Goal: Task Accomplishment & Management: Manage account settings

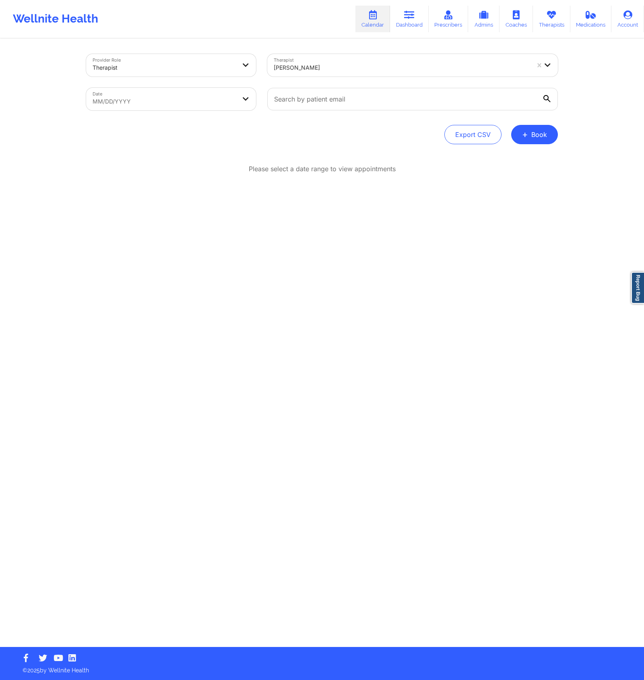
click at [626, 139] on div "Provider Role Therapist Therapist [PERSON_NAME] Date MM/DD/YYYY Export CSV + Bo…" at bounding box center [322, 323] width 644 height 647
click at [534, 133] on button "+ Book" at bounding box center [534, 134] width 47 height 19
click at [519, 157] on button "Therapy Session" at bounding box center [521, 159] width 62 height 13
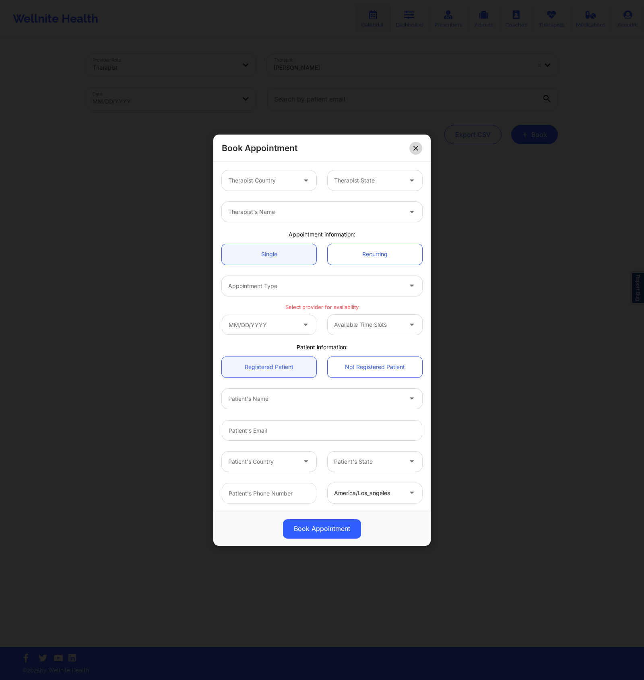
click at [418, 147] on button at bounding box center [415, 147] width 13 height 13
click at [418, 147] on div "Provider Role Therapist Therapist [PERSON_NAME] Date MM/DD/YYYY Export CSV + Bo…" at bounding box center [322, 342] width 483 height 607
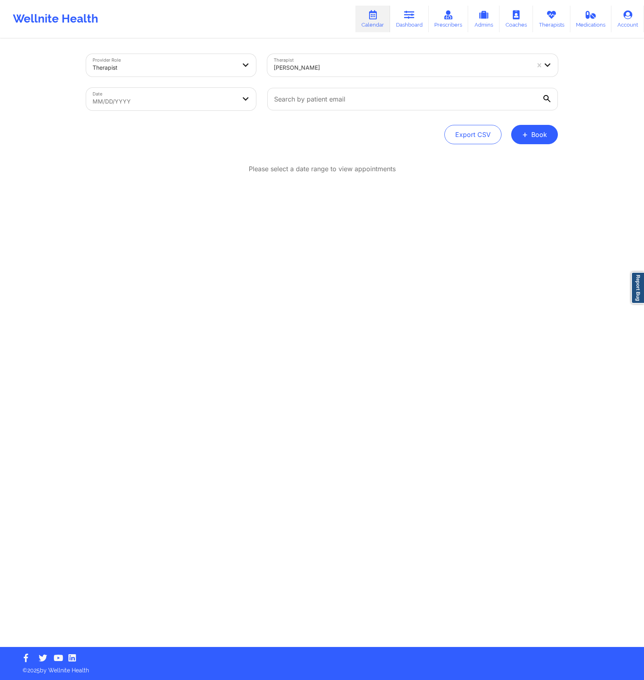
click at [365, 113] on div at bounding box center [413, 99] width 302 height 34
select select "2025-8"
select select "2025-9"
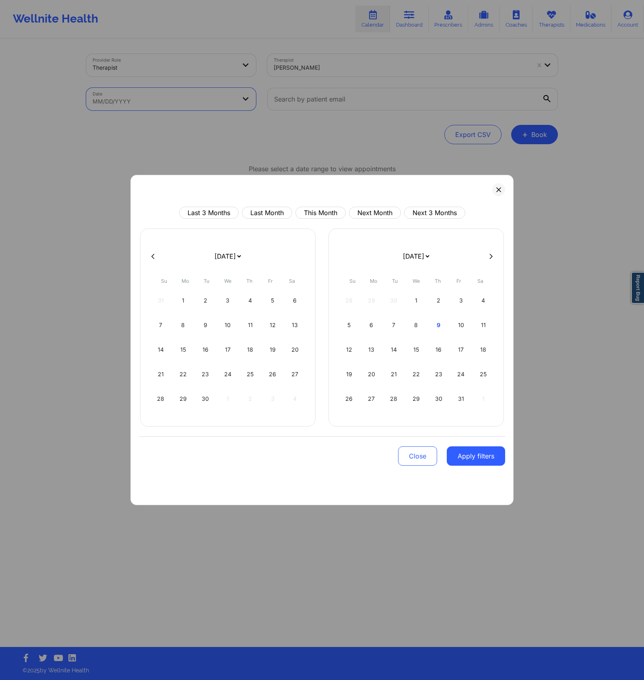
click at [96, 109] on body "Wellnite Health Calendar Dashboard Prescribers Admins Coaches Therapists Medica…" at bounding box center [322, 340] width 644 height 680
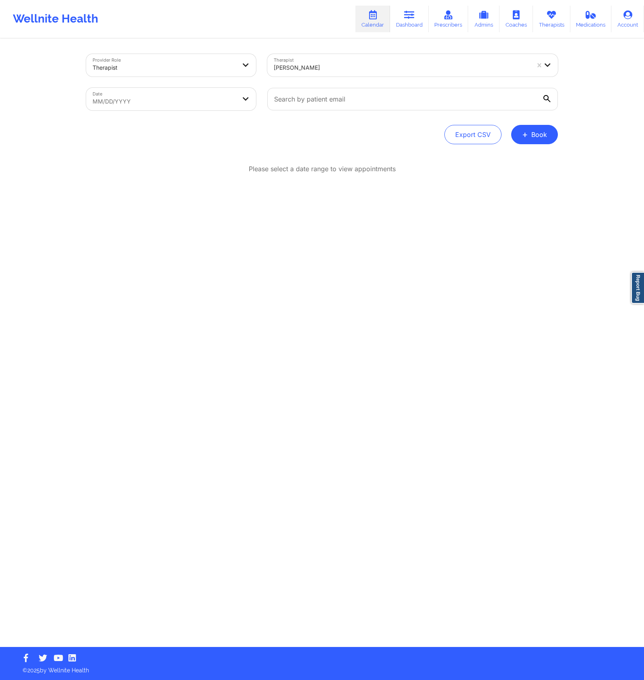
select select "2025-8"
select select "2025-9"
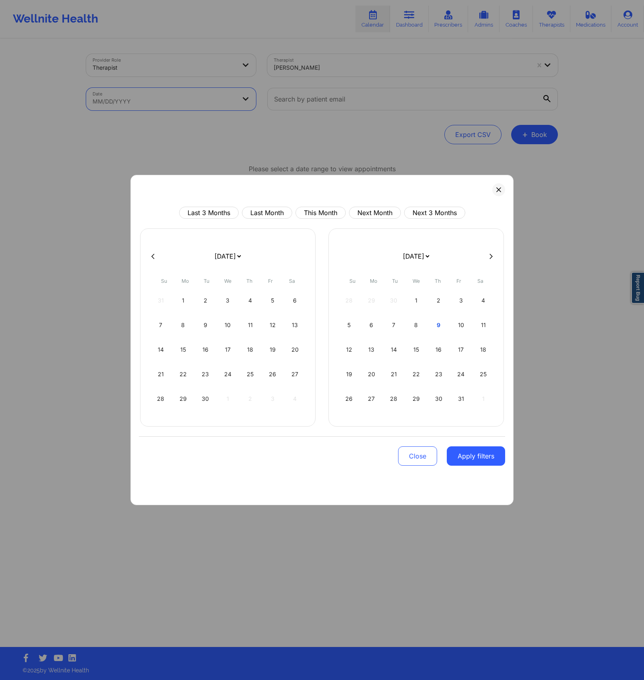
click at [124, 103] on body "Wellnite Health Calendar Dashboard Prescribers Admins Coaches Therapists Medica…" at bounding box center [322, 340] width 644 height 680
click at [186, 304] on div "1" at bounding box center [183, 300] width 21 height 23
select select "2025-8"
select select "2025-9"
select select "2025-8"
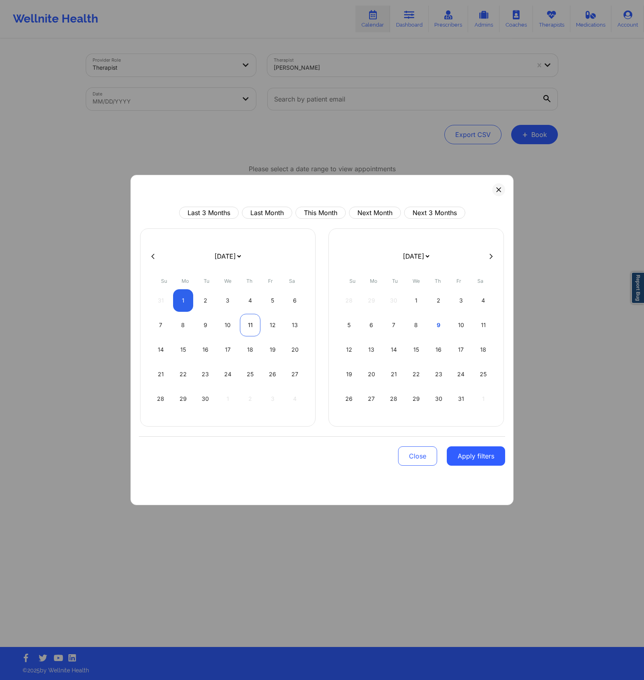
select select "2025-9"
click at [258, 329] on div "11" at bounding box center [250, 325] width 21 height 23
select select "2025-8"
select select "2025-9"
click at [498, 468] on div "Close Apply filters" at bounding box center [322, 454] width 366 height 37
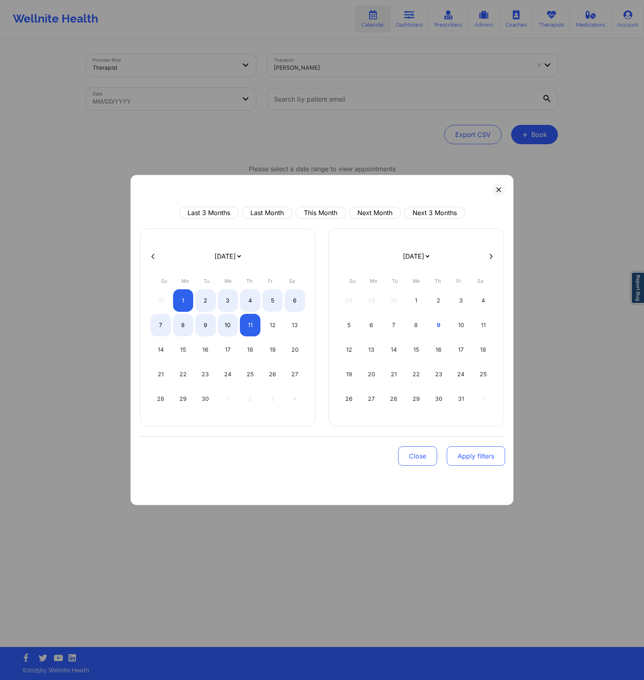
click at [488, 456] on button "Apply filters" at bounding box center [476, 455] width 58 height 19
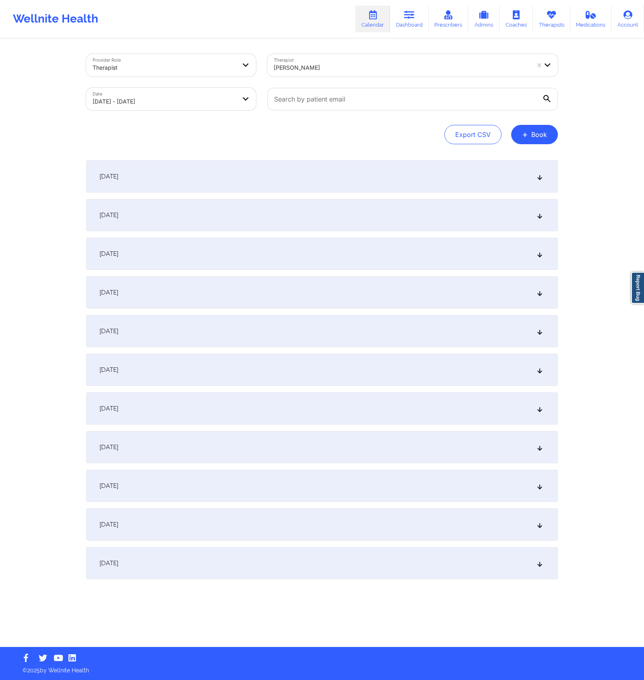
click at [188, 173] on div "[DATE]" at bounding box center [322, 176] width 472 height 32
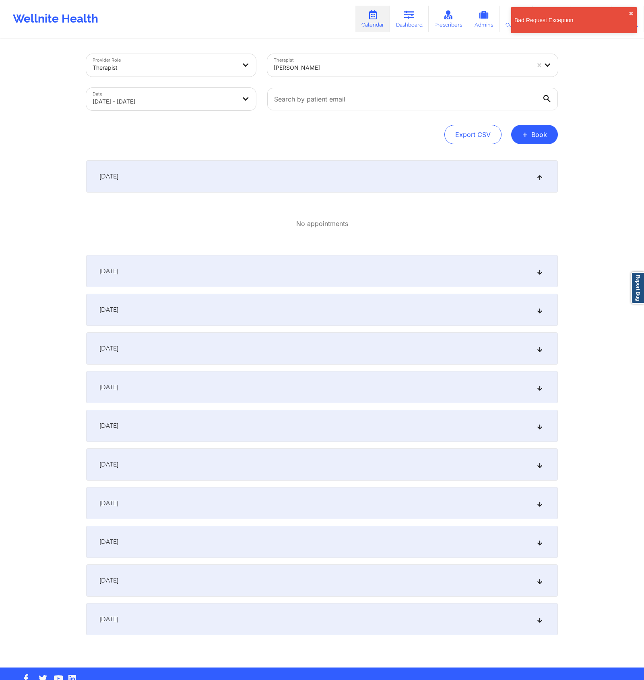
click at [285, 273] on div "[DATE]" at bounding box center [322, 271] width 472 height 32
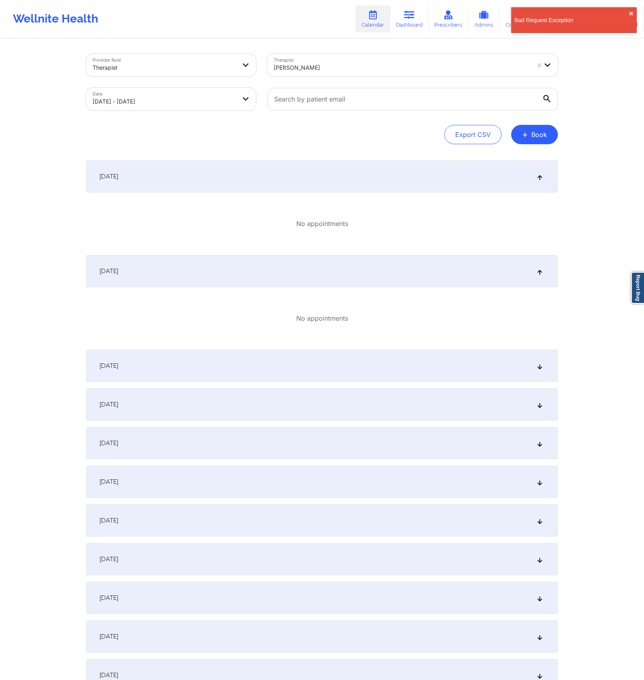
click at [281, 370] on div "[DATE]" at bounding box center [322, 365] width 472 height 32
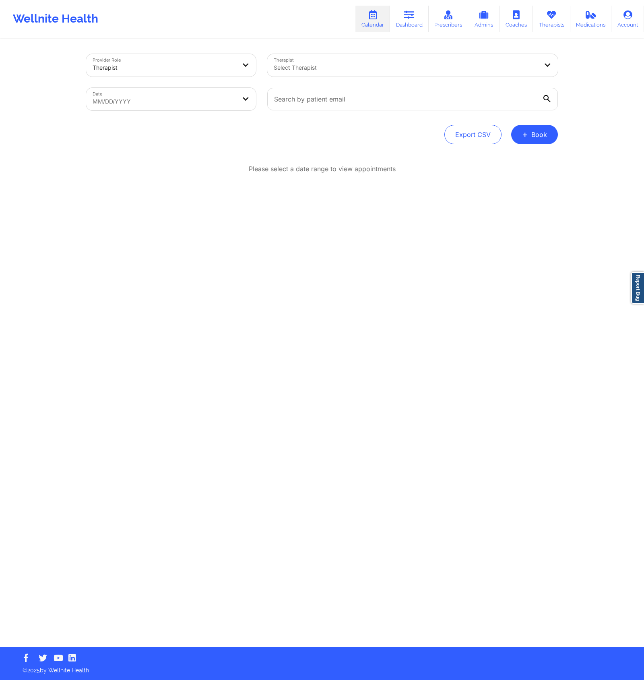
select select "2025-8"
select select "2025-9"
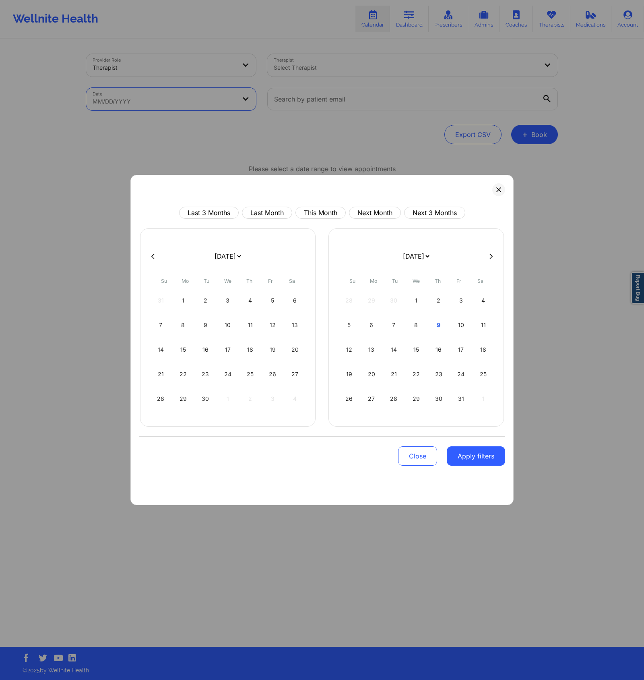
click at [219, 99] on body "Wellnite Health Calendar Dashboard Prescribers Admins Coaches Therapists Medica…" at bounding box center [322, 340] width 644 height 680
click at [178, 302] on div "1" at bounding box center [183, 300] width 21 height 23
select select "2025-8"
select select "2025-9"
select select "2025-8"
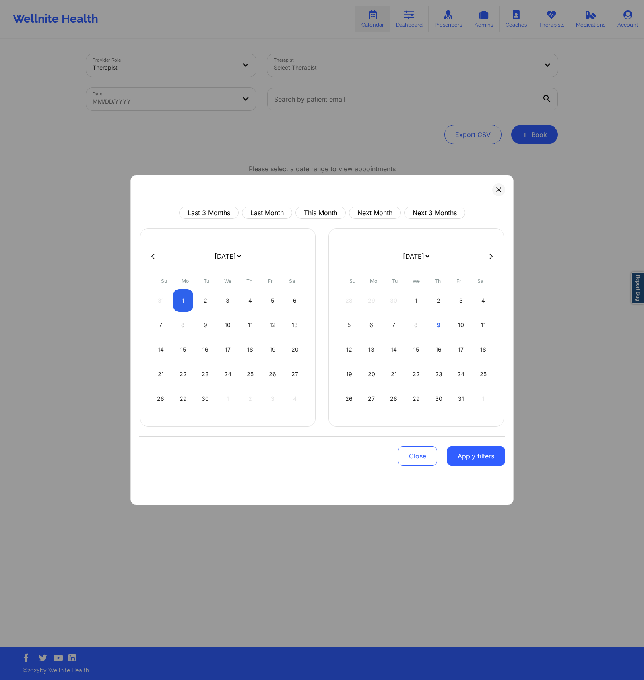
select select "2025-9"
select select "2025-8"
select select "2025-9"
click at [254, 331] on div "11" at bounding box center [250, 325] width 21 height 23
select select "2025-8"
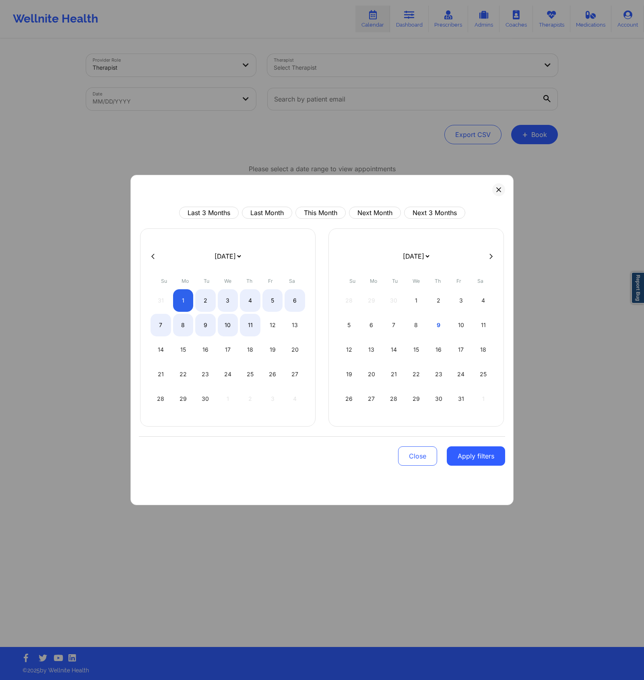
select select "2025-9"
click at [492, 462] on button "Apply filters" at bounding box center [476, 455] width 58 height 19
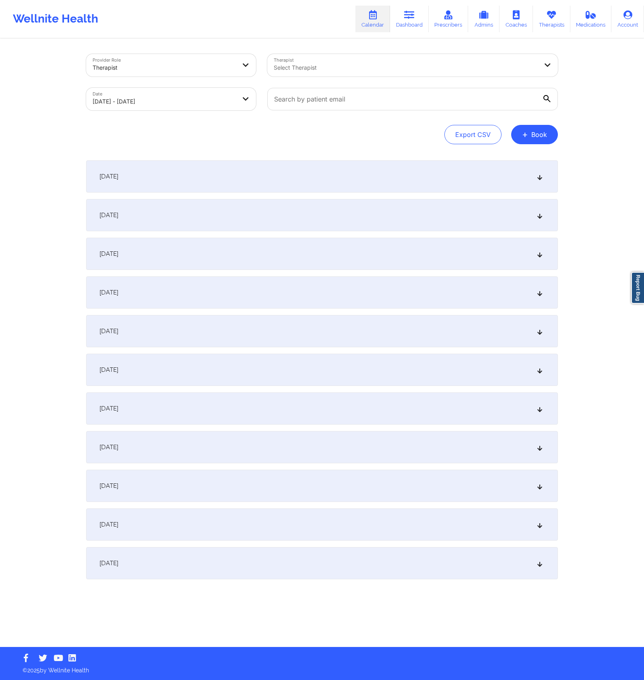
click at [188, 175] on div "[DATE]" at bounding box center [322, 176] width 472 height 32
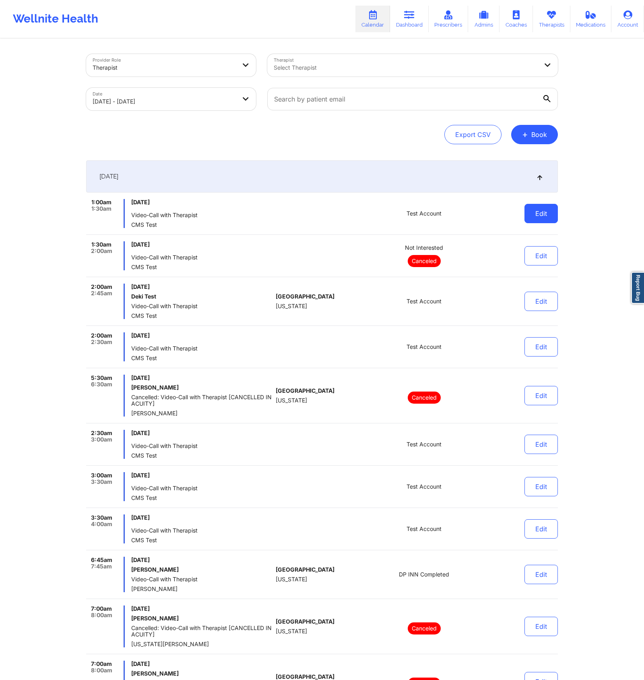
click at [551, 211] on button "Edit" at bounding box center [541, 213] width 33 height 19
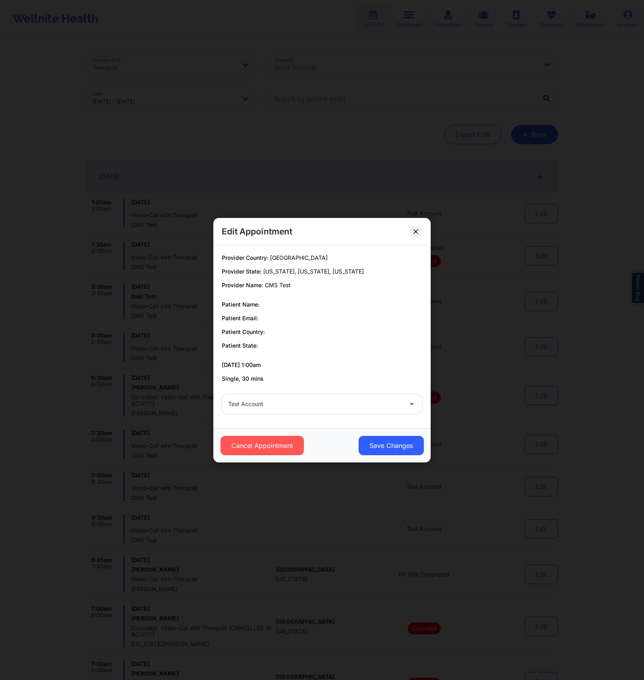
scroll to position [5, 0]
